Goal: Information Seeking & Learning: Learn about a topic

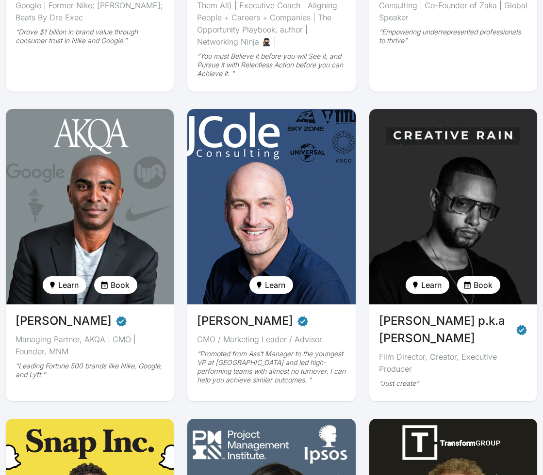
scroll to position [171, 0]
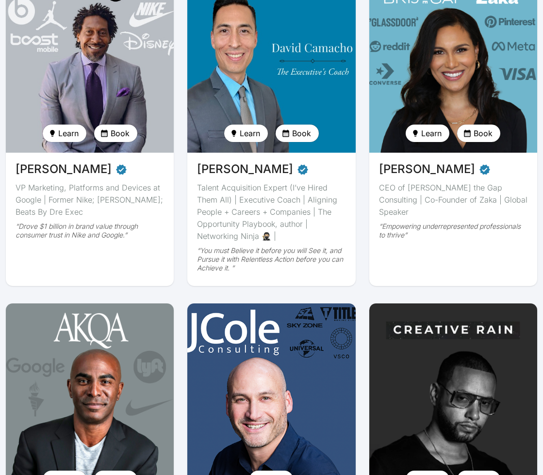
click at [76, 46] on img at bounding box center [89, 54] width 173 height 201
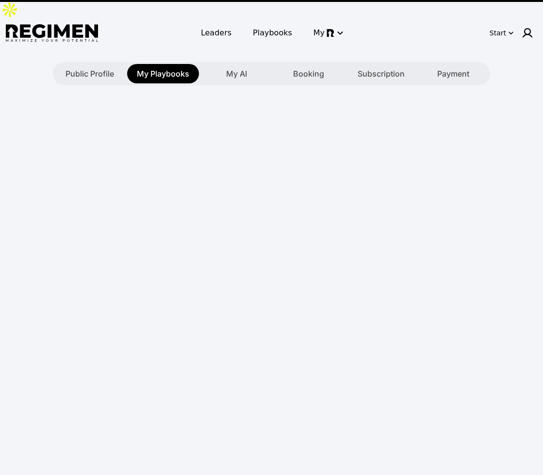
type textarea "**********"
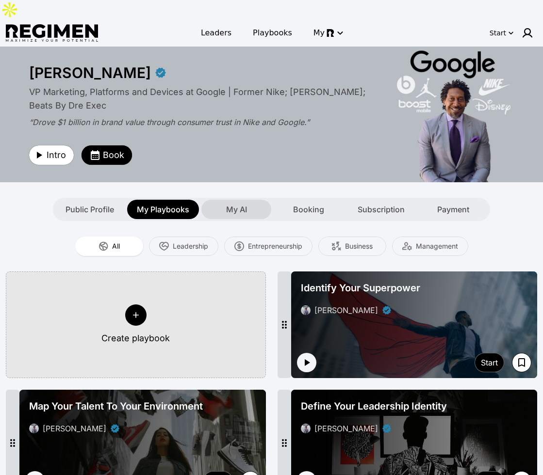
click at [232, 204] on span "My AI" at bounding box center [236, 210] width 21 height 12
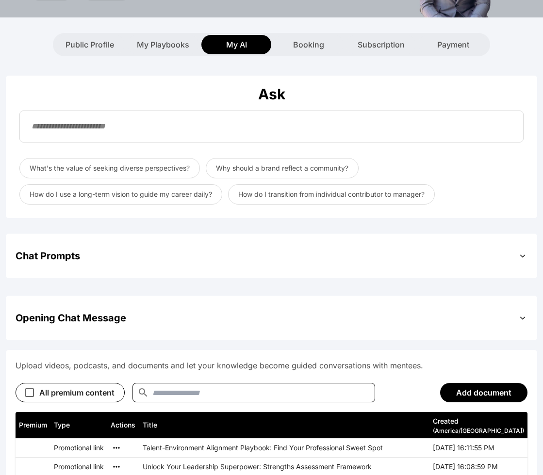
scroll to position [171, 0]
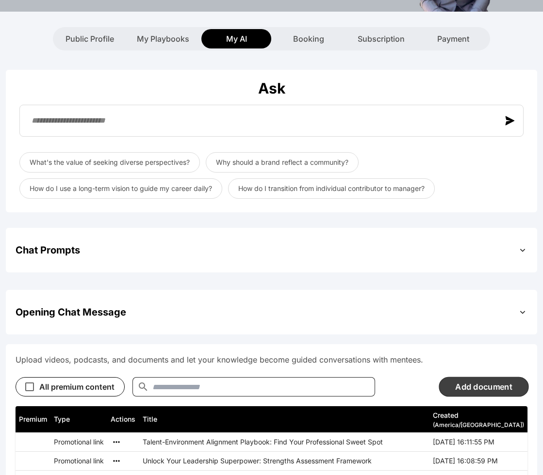
click at [464, 377] on button "Add document" at bounding box center [483, 387] width 90 height 20
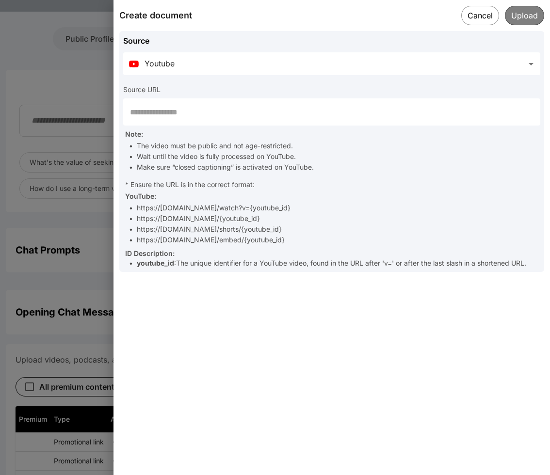
click at [305, 116] on input "text" at bounding box center [331, 111] width 417 height 27
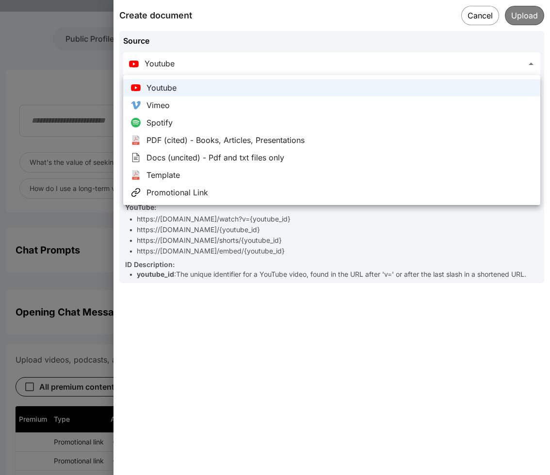
drag, startPoint x: 456, startPoint y: 13, endPoint x: 435, endPoint y: 20, distance: 22.7
click at [455, 13] on div at bounding box center [275, 237] width 550 height 475
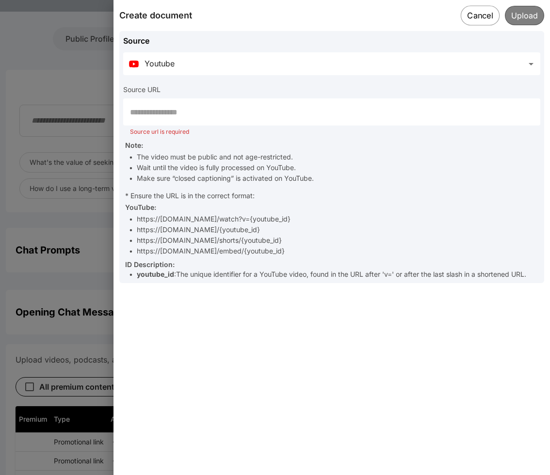
click at [477, 16] on button "Cancel" at bounding box center [480, 15] width 39 height 20
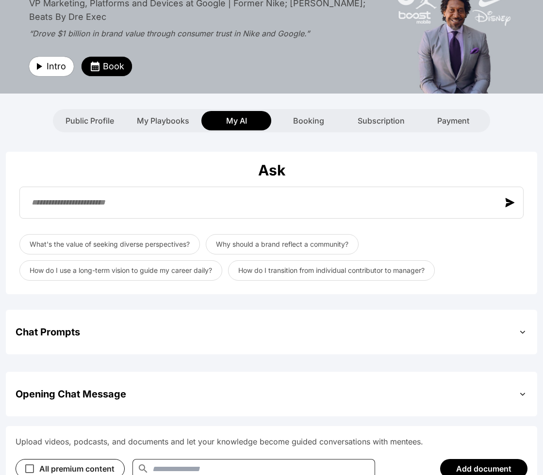
scroll to position [76, 0]
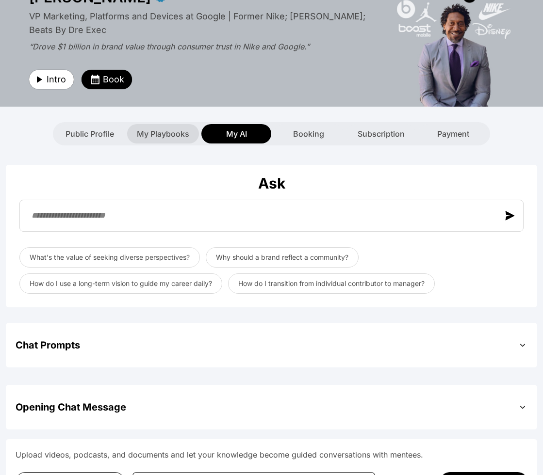
click at [177, 128] on span "My Playbooks" at bounding box center [163, 134] width 52 height 12
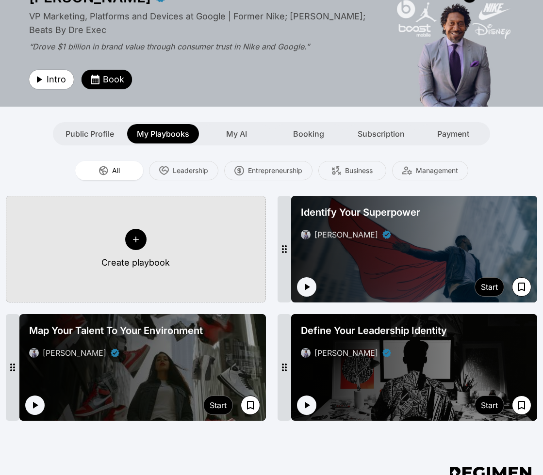
click at [150, 214] on button "Create playbook" at bounding box center [136, 249] width 260 height 107
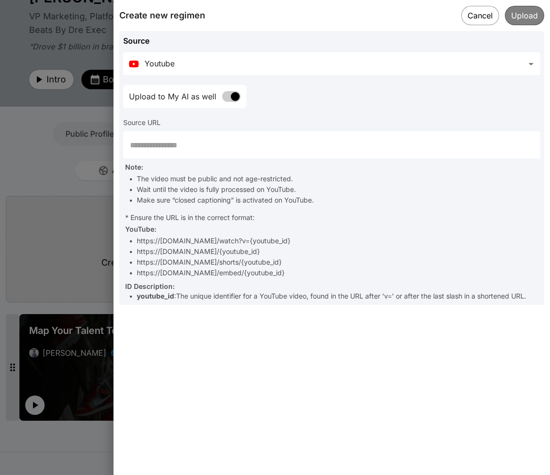
click at [307, 68] on body "**********" at bounding box center [275, 273] width 550 height 698
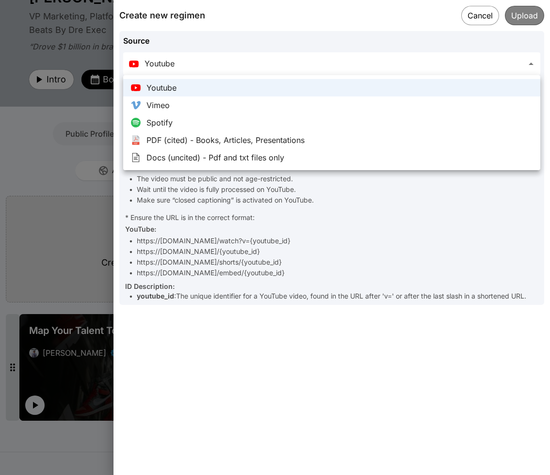
click at [80, 206] on div at bounding box center [275, 237] width 550 height 475
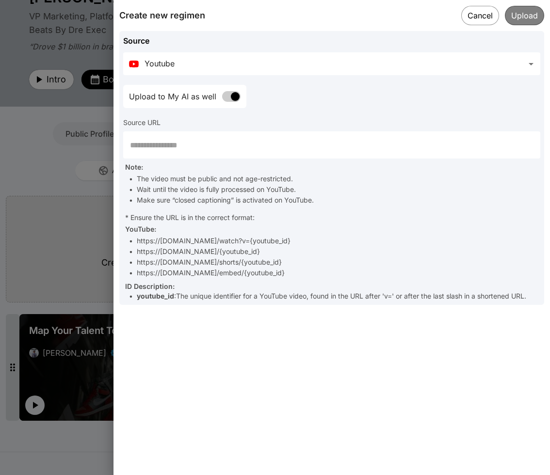
click at [83, 207] on div at bounding box center [275, 237] width 550 height 475
click at [480, 12] on button "Cancel" at bounding box center [480, 15] width 39 height 20
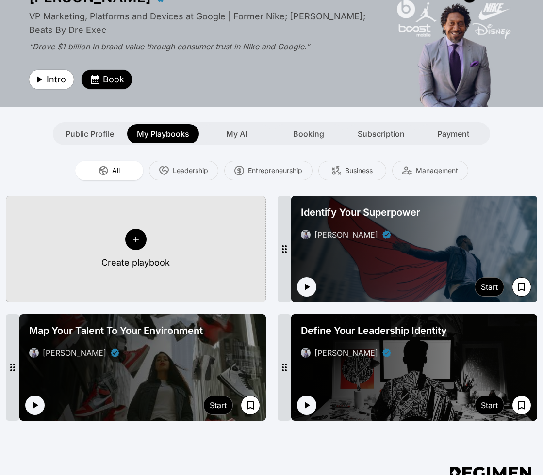
click at [380, 206] on span "Identify Your Superpower" at bounding box center [360, 213] width 119 height 14
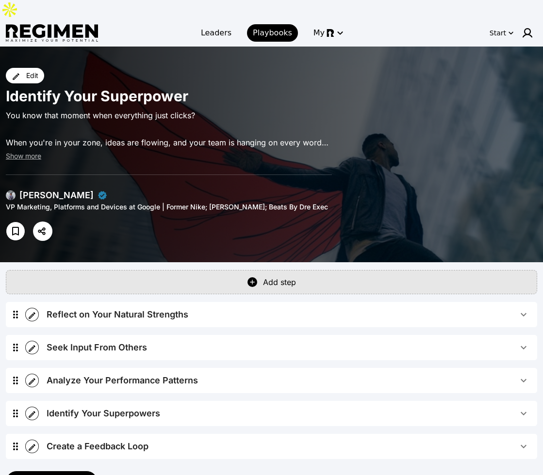
click at [205, 308] on span "Reflect on Your Natural Strengths" at bounding box center [282, 315] width 471 height 14
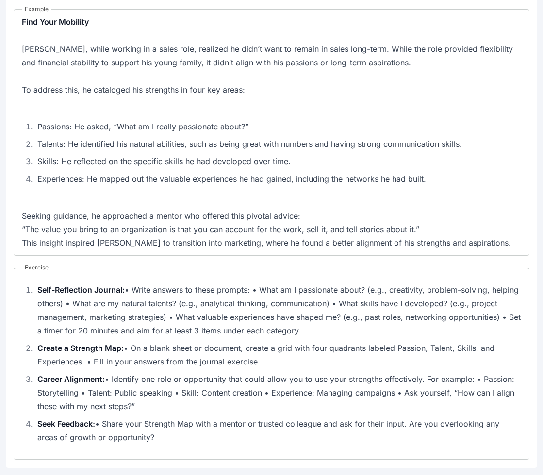
scroll to position [168, 0]
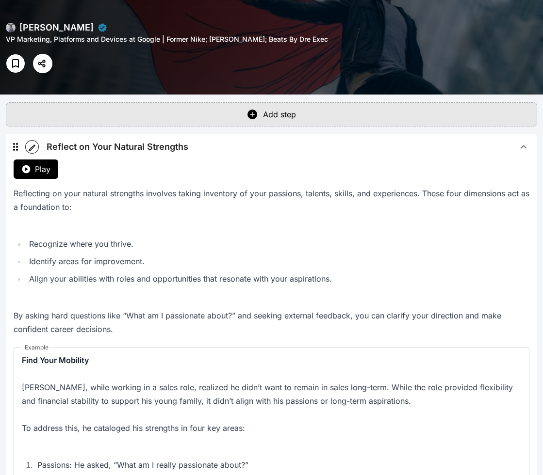
click at [177, 140] on div "Reflect on Your Natural Strengths" at bounding box center [118, 147] width 142 height 14
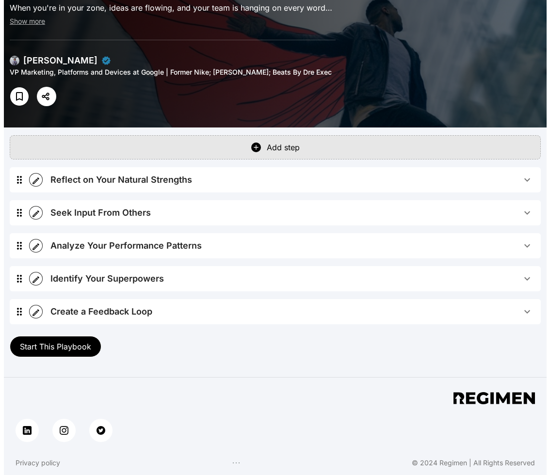
scroll to position [115, 0]
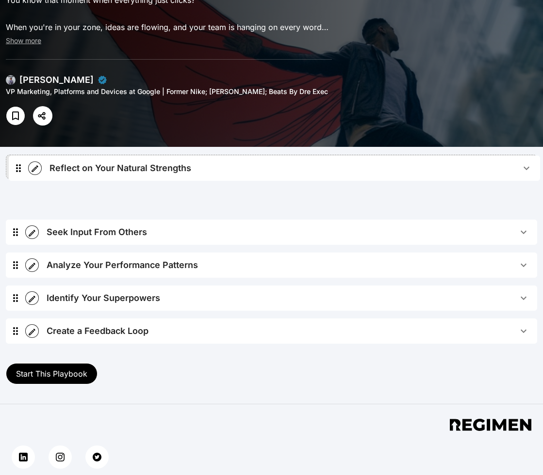
drag, startPoint x: 18, startPoint y: 185, endPoint x: 19, endPoint y: 180, distance: 4.9
click at [19, 187] on div "Reflect on Your Natural Strengths Play Reflecting on your natural strengths inv…" at bounding box center [271, 269] width 531 height 165
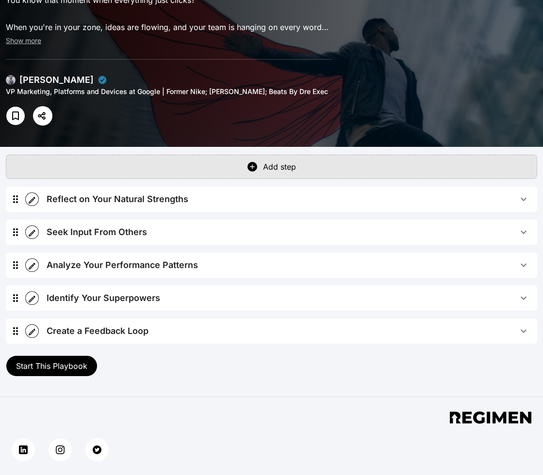
click at [32, 193] on button "button" at bounding box center [32, 200] width 14 height 14
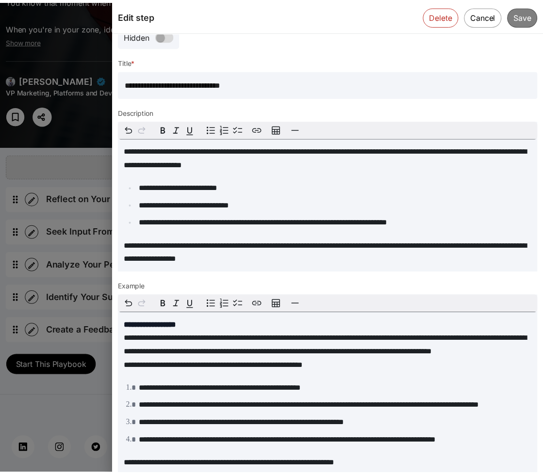
scroll to position [0, 0]
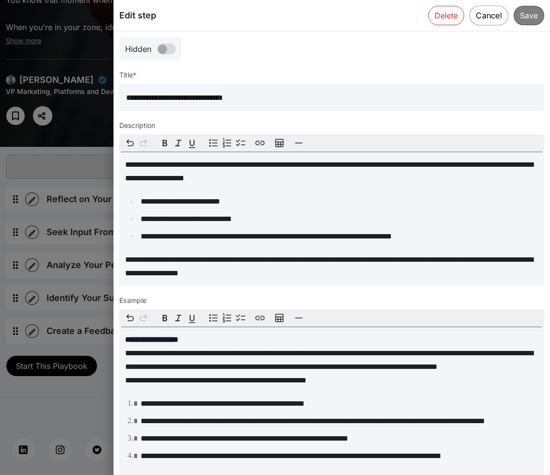
click at [477, 17] on button "Cancel" at bounding box center [488, 15] width 39 height 20
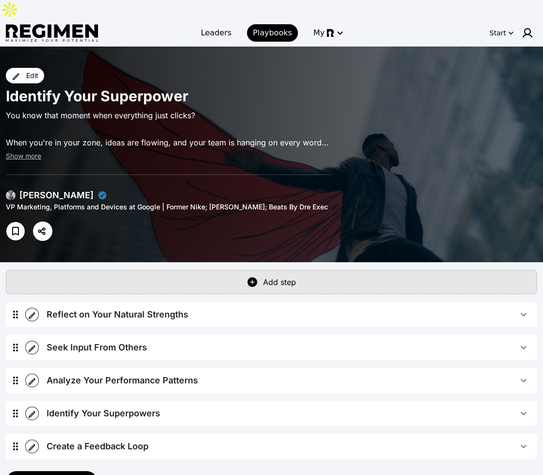
click at [17, 189] on div "[PERSON_NAME]" at bounding box center [56, 196] width 101 height 14
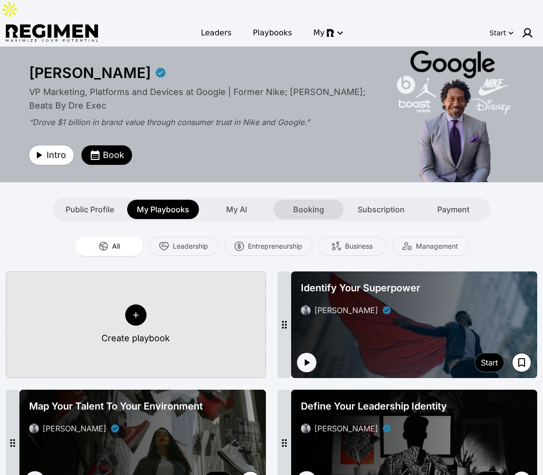
click at [310, 200] on div "Booking" at bounding box center [309, 209] width 70 height 19
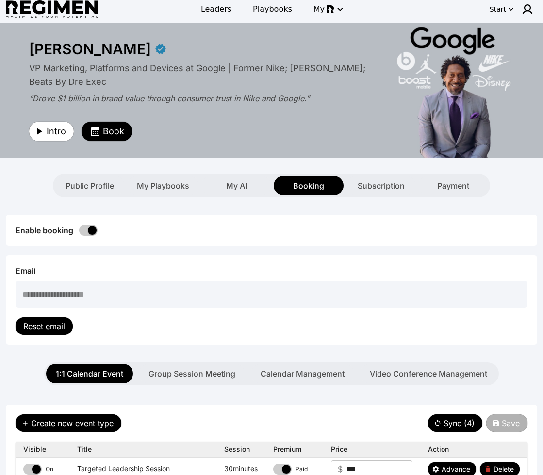
scroll to position [16, 0]
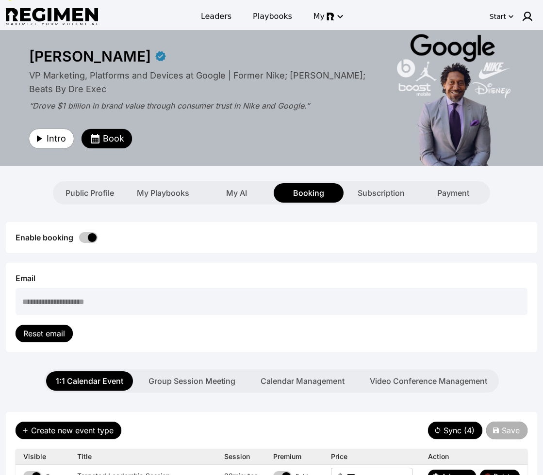
click at [223, 184] on div "Public Profile My Playbooks My AI Booking Subscription Payment" at bounding box center [271, 192] width 437 height 23
click at [363, 187] on span "Subscription" at bounding box center [380, 193] width 47 height 12
